Goal: Task Accomplishment & Management: Manage account settings

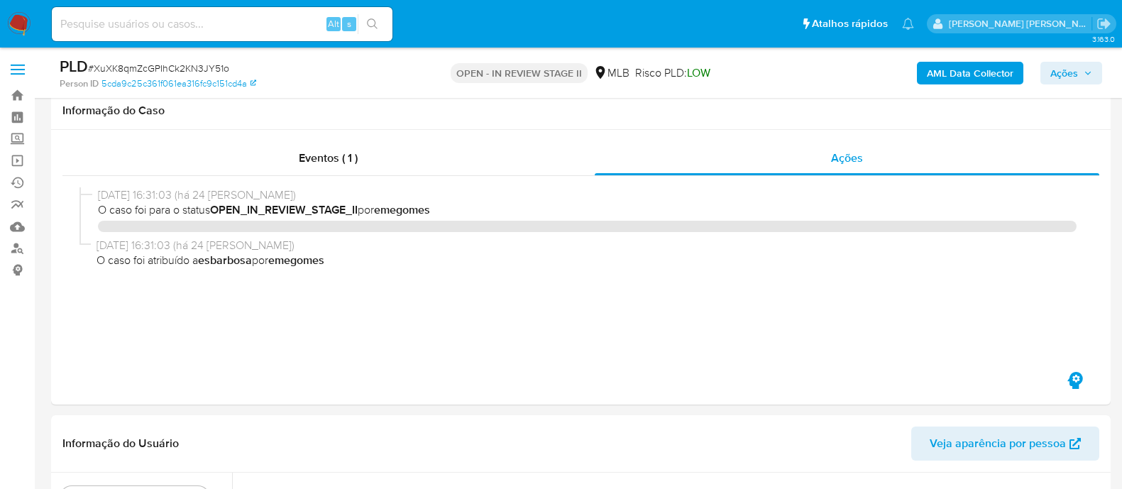
select select "10"
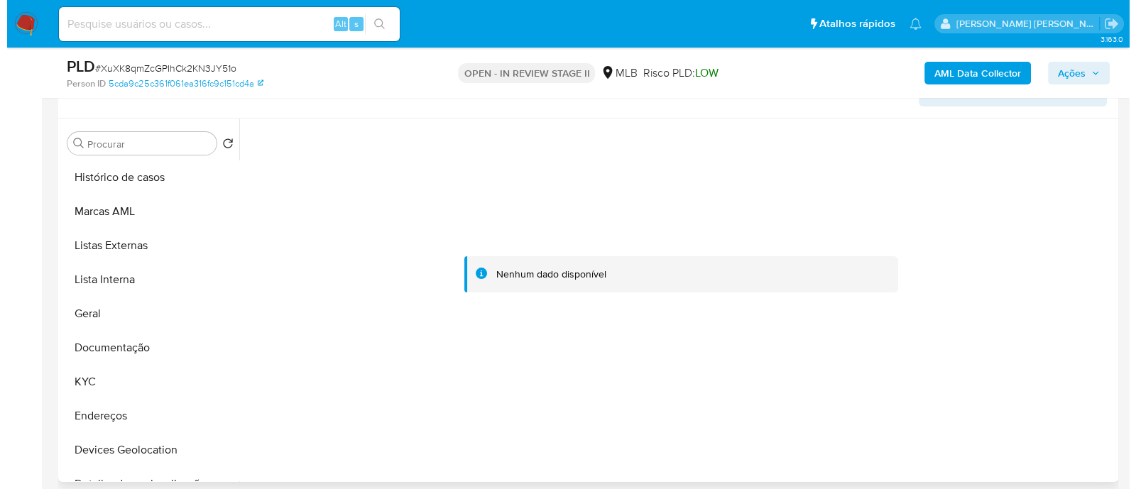
scroll to position [266, 0]
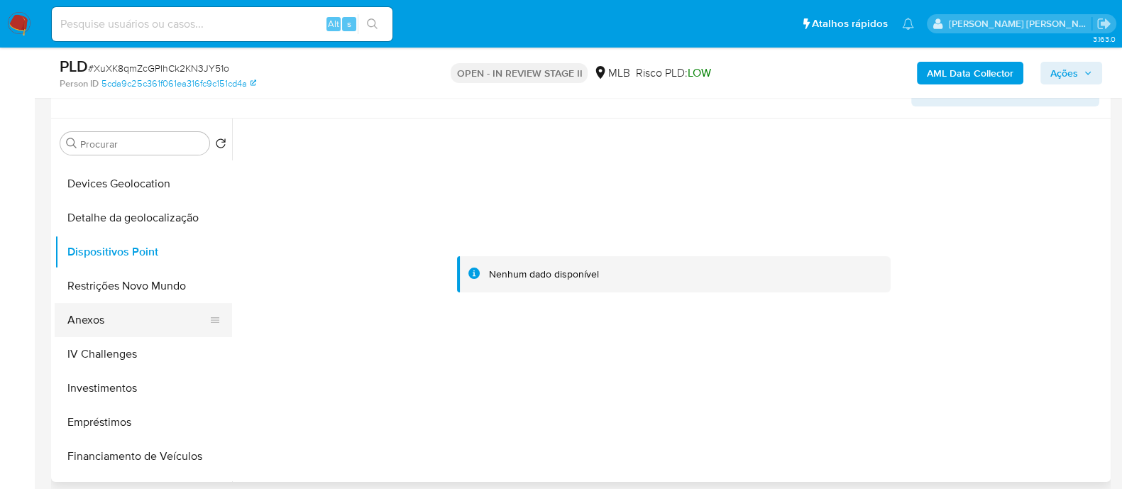
click at [124, 321] on button "Anexos" at bounding box center [138, 320] width 166 height 34
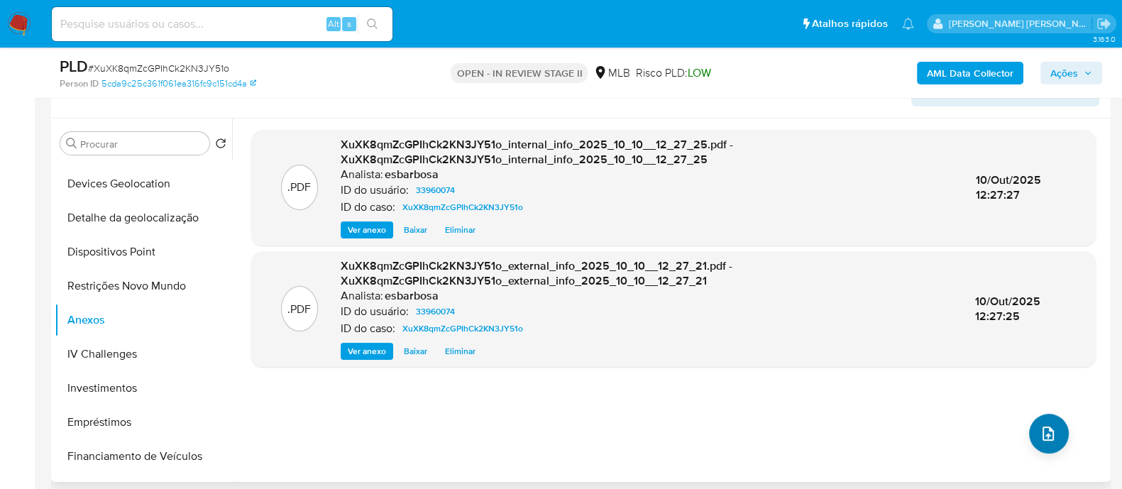
click at [1045, 440] on icon "upload-file" at bounding box center [1048, 433] width 17 height 17
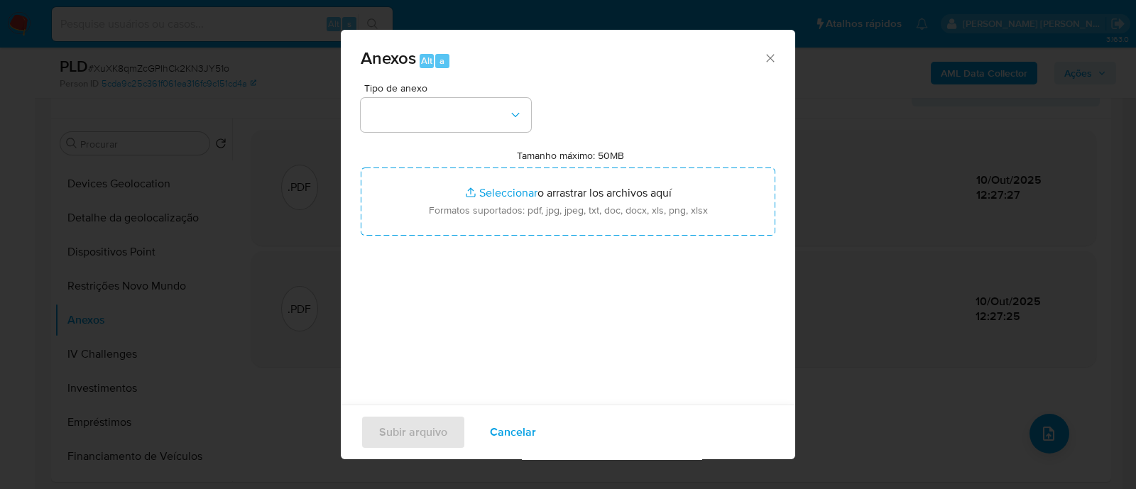
click at [642, 77] on div "Anexos Alt a" at bounding box center [568, 56] width 454 height 53
click at [482, 116] on button "button" at bounding box center [446, 115] width 170 height 34
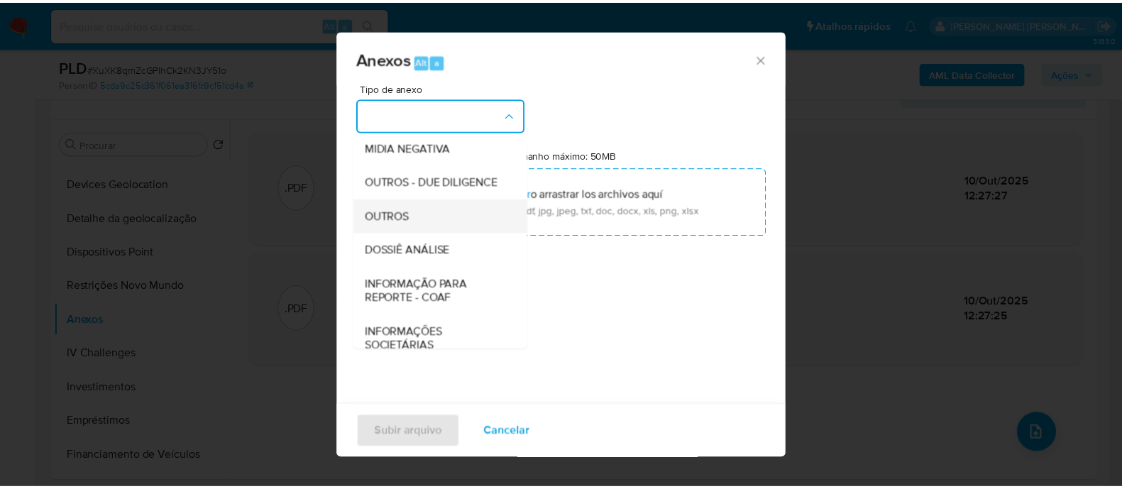
scroll to position [219, 0]
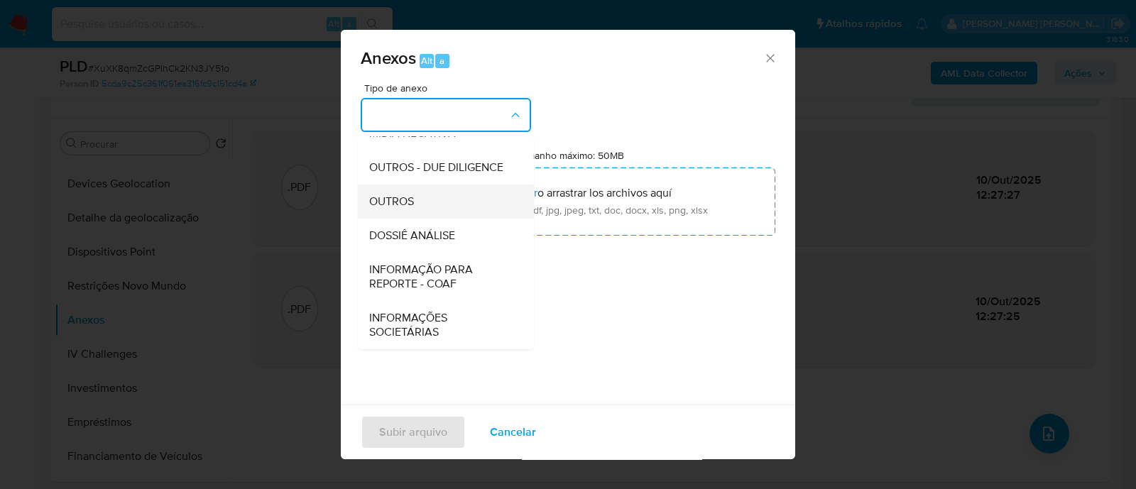
click at [405, 204] on span "OUTROS" at bounding box center [391, 202] width 45 height 14
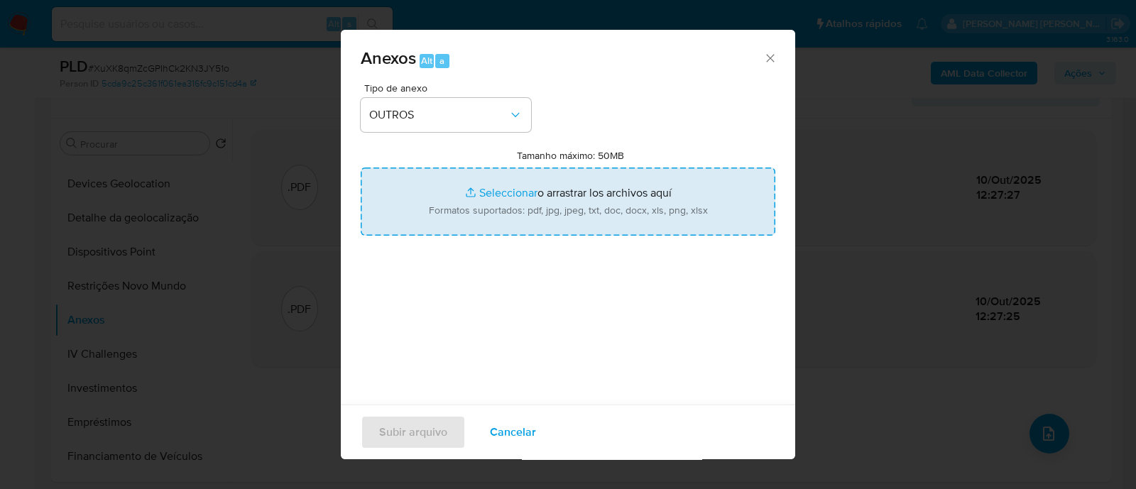
click at [492, 191] on input "Tamanho máximo: 50MB Seleccionar archivos" at bounding box center [568, 202] width 415 height 68
type input "C:\fakepath\Mulan 33960074_2025_10_09_17_39_30.xlsx"
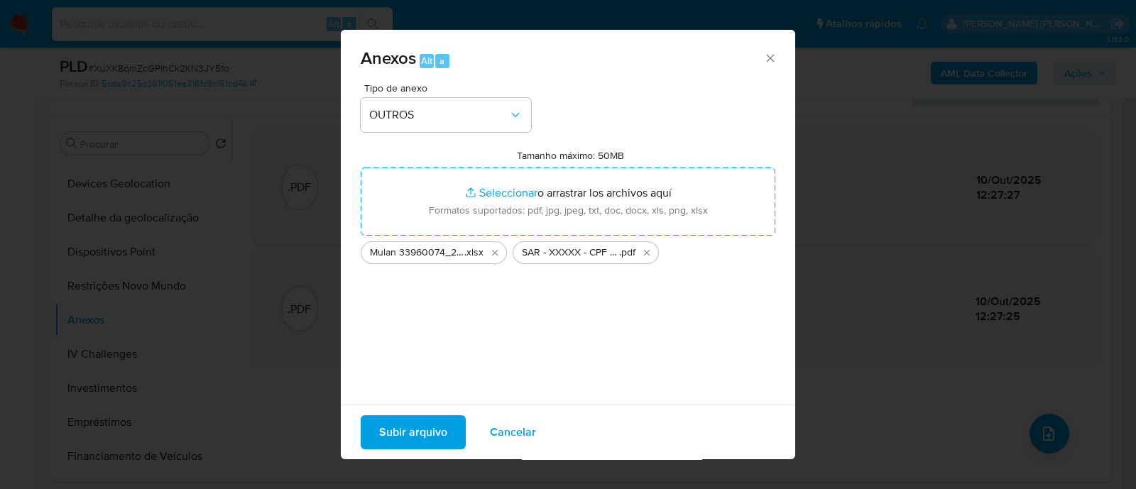
click at [416, 439] on span "Subir arquivo" at bounding box center [413, 432] width 68 height 31
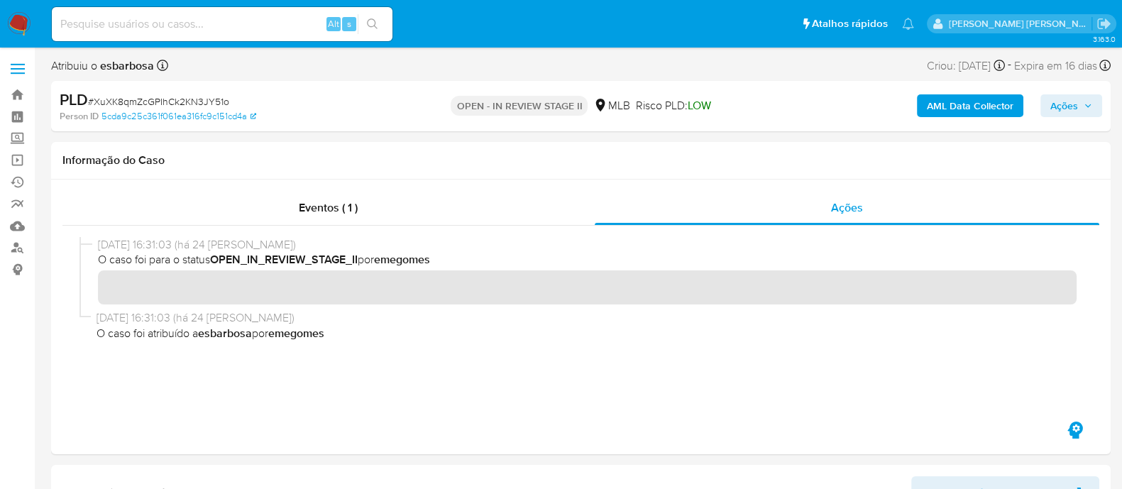
scroll to position [0, 0]
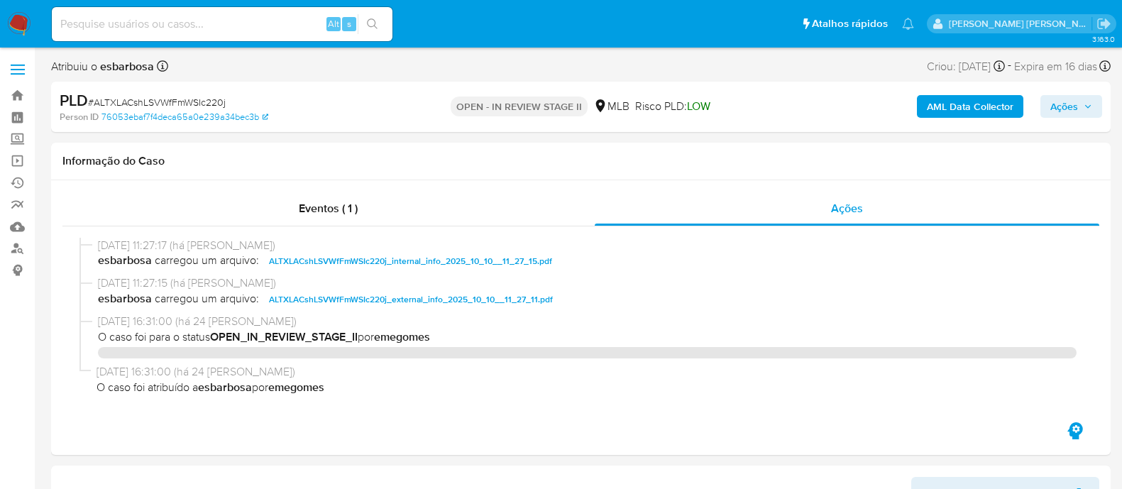
select select "10"
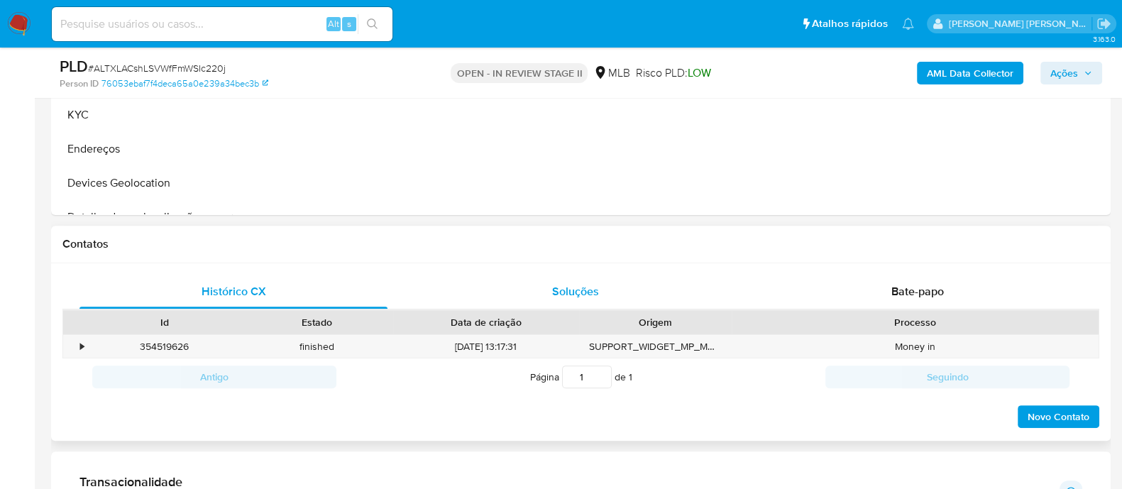
scroll to position [620, 0]
click at [831, 299] on div "Bate-papo" at bounding box center [918, 292] width 308 height 34
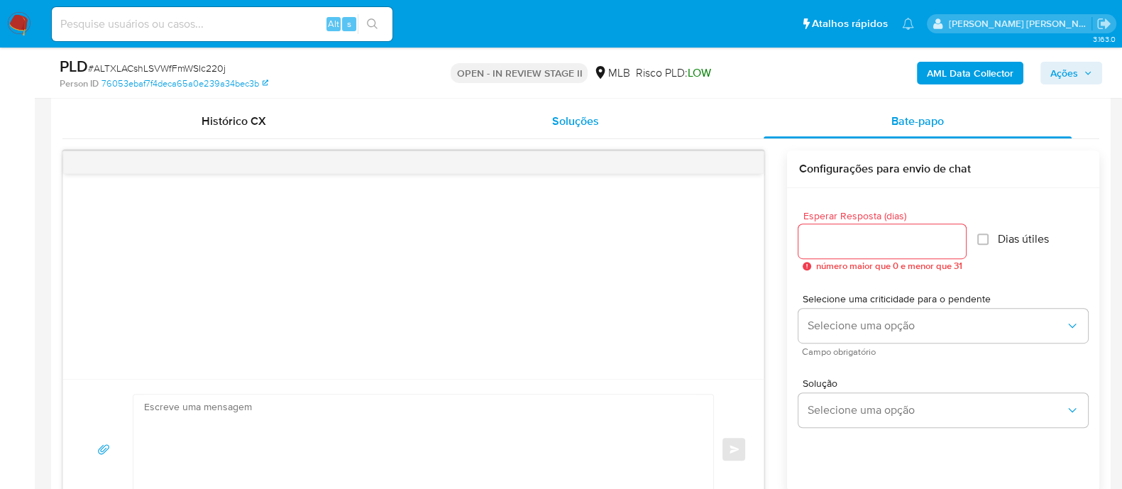
scroll to position [799, 0]
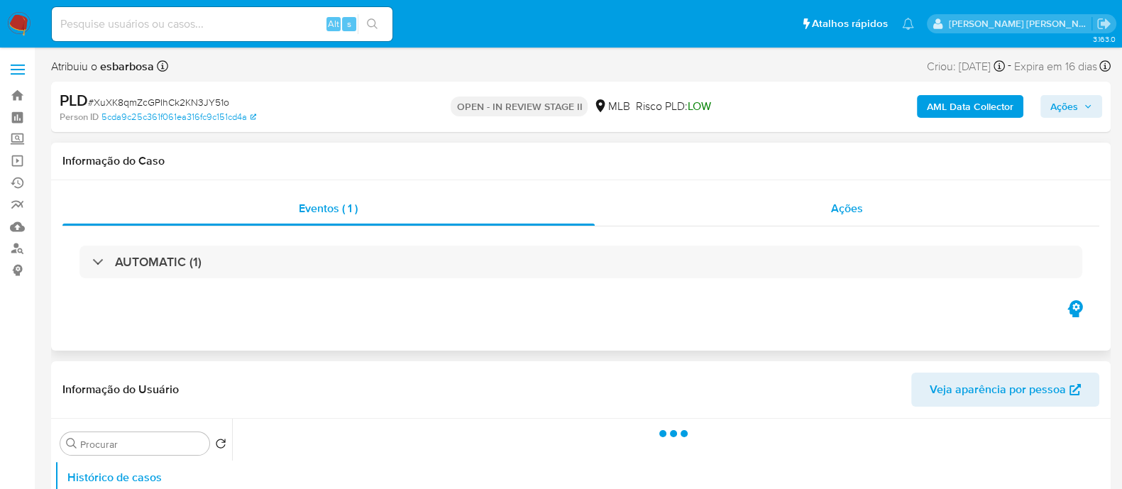
click at [650, 219] on div "Ações" at bounding box center [847, 209] width 505 height 34
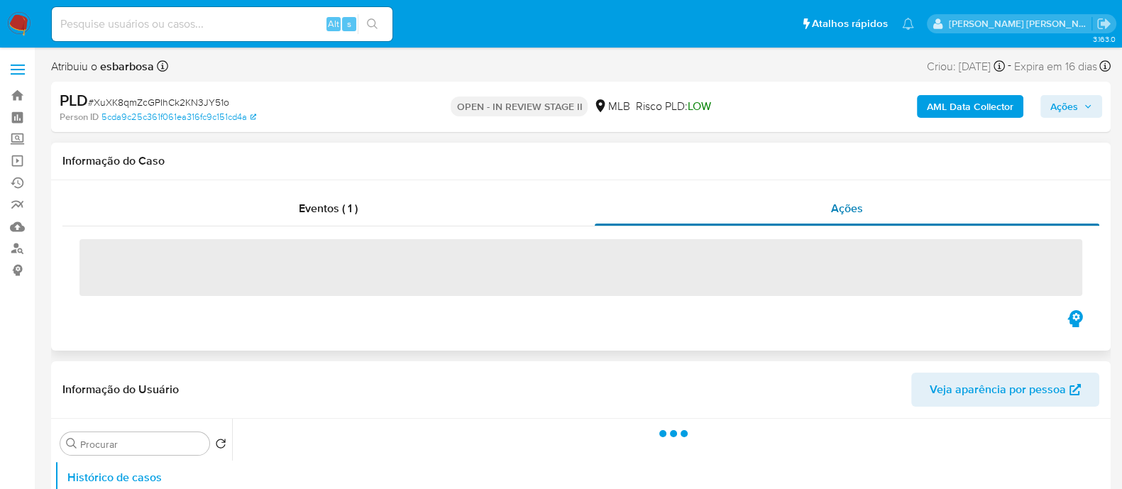
select select "10"
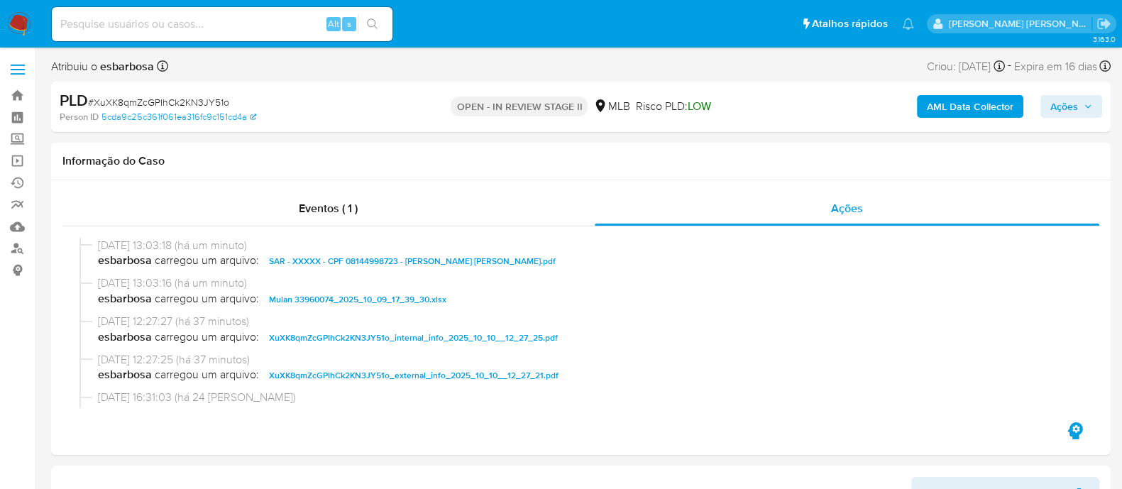
drag, startPoint x: 1066, startPoint y: 113, endPoint x: 926, endPoint y: 37, distance: 159.1
click at [1066, 113] on span "Ações" at bounding box center [1065, 106] width 28 height 23
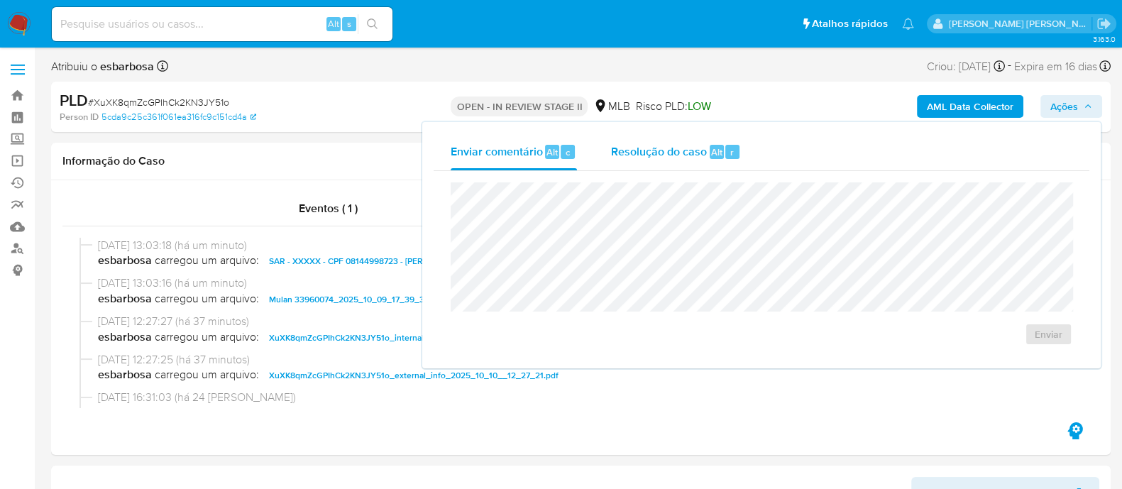
drag, startPoint x: 664, startPoint y: 147, endPoint x: 657, endPoint y: 180, distance: 34.3
click at [664, 150] on span "Resolução do caso" at bounding box center [659, 151] width 96 height 16
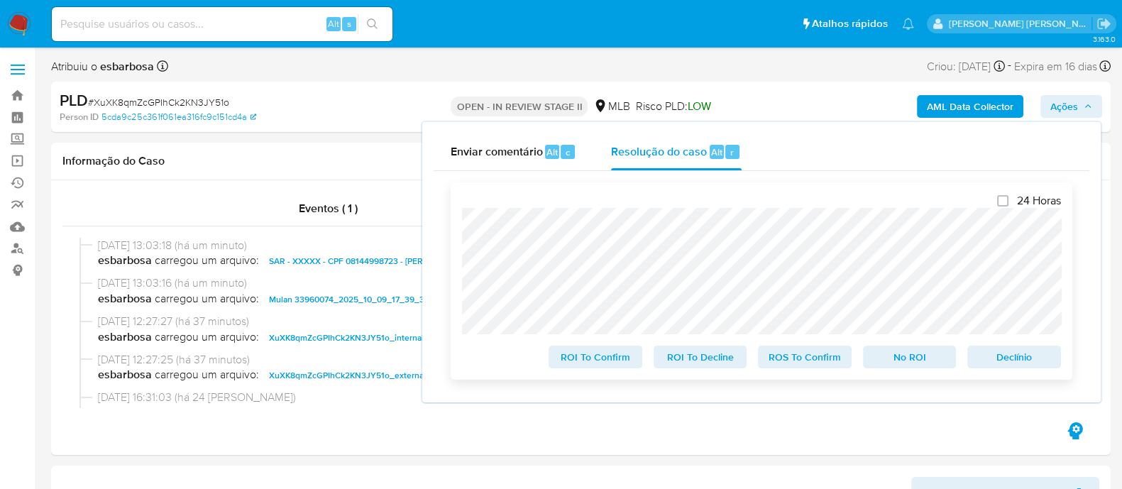
click at [784, 359] on span "ROS To Confirm" at bounding box center [805, 357] width 74 height 20
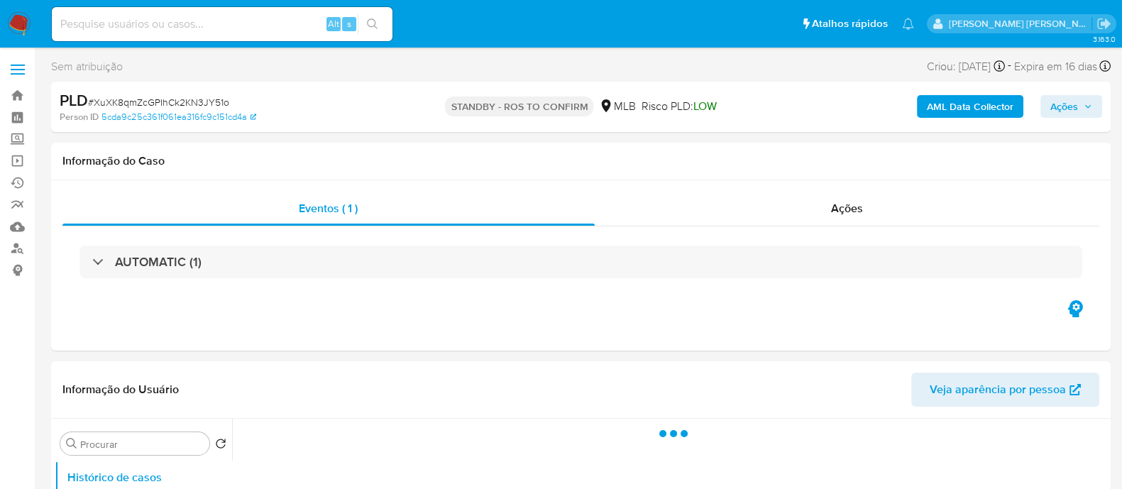
select select "10"
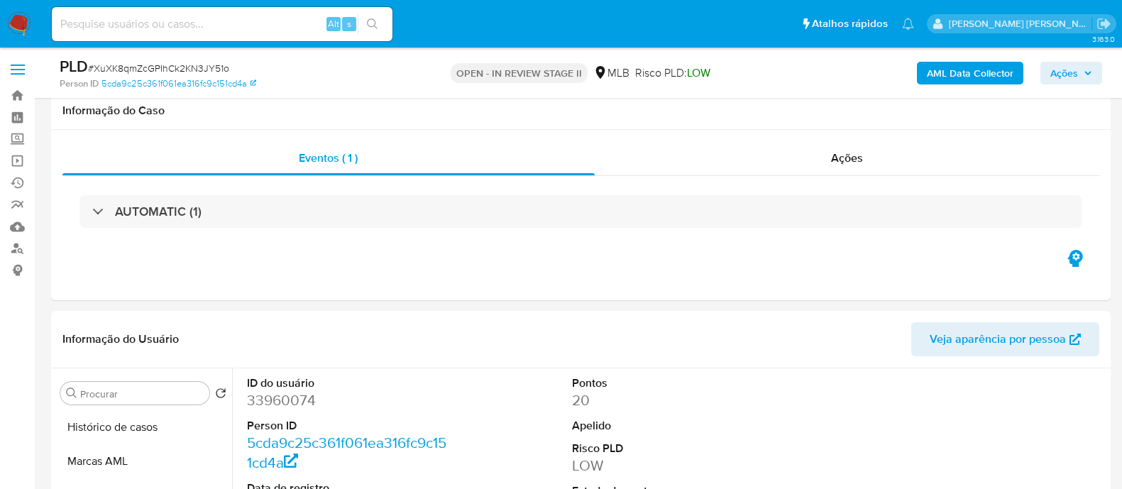
select select "10"
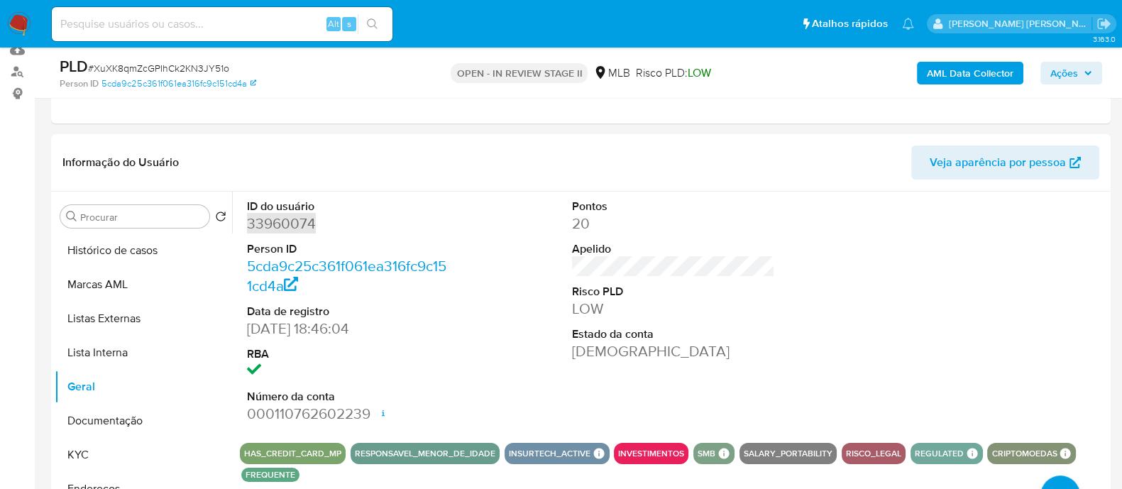
scroll to position [177, 0]
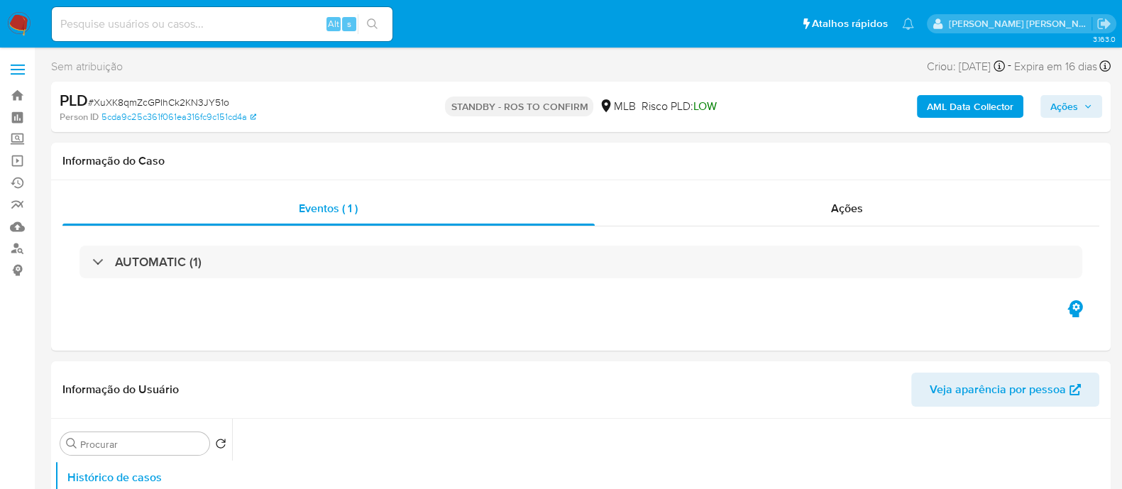
select select "10"
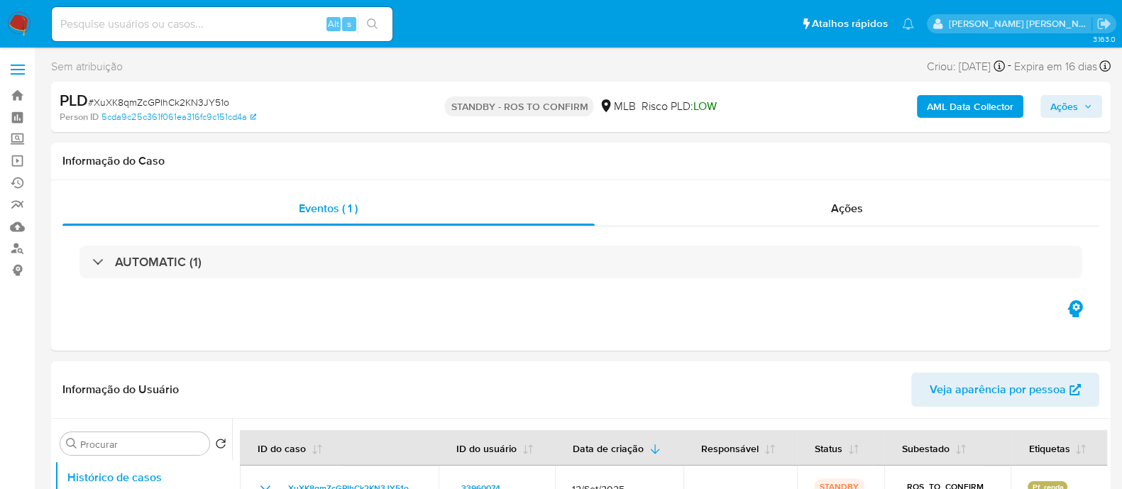
click at [225, 20] on input at bounding box center [222, 24] width 341 height 18
paste input "1387381093"
type input "1387381093"
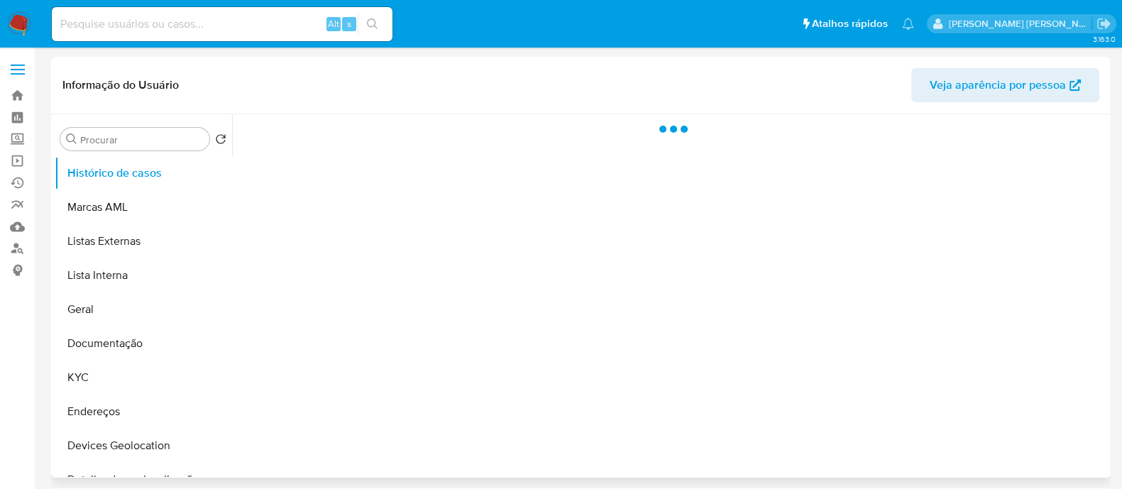
select select "10"
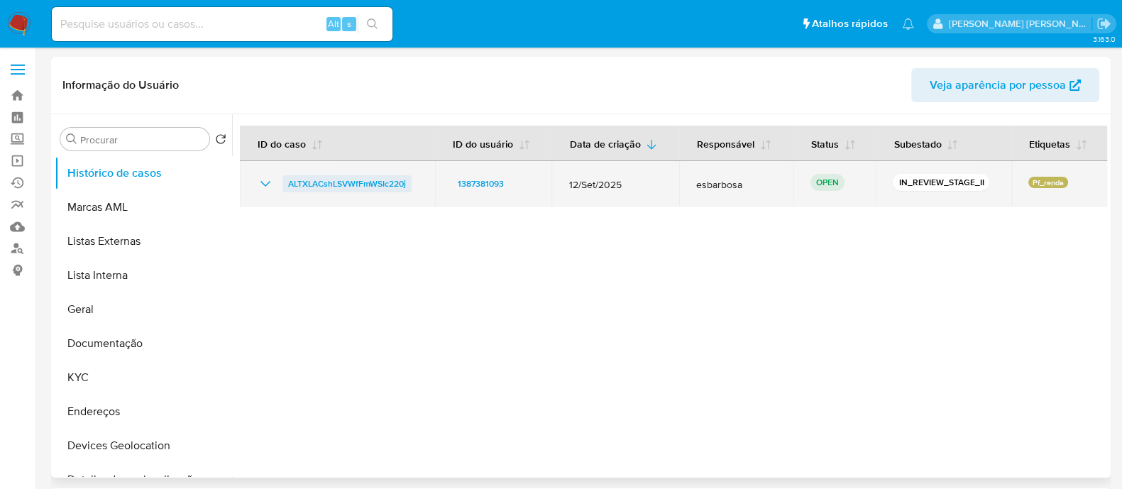
click at [361, 179] on span "ALTXLACshLSVWfFmWSIc220j" at bounding box center [347, 183] width 118 height 17
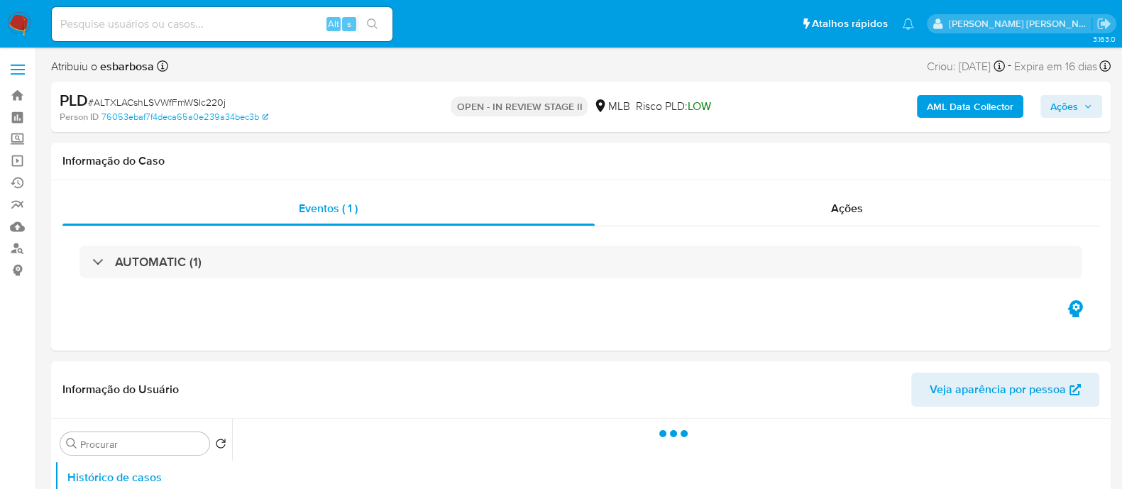
select select "10"
